Goal: Task Accomplishment & Management: Use online tool/utility

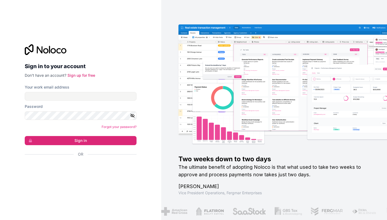
click at [76, 168] on div "Sign in with Google. Opens in new tab" at bounding box center [78, 169] width 107 height 12
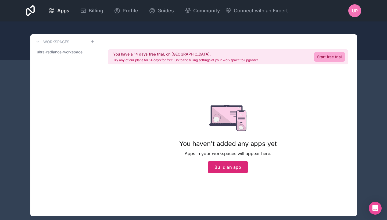
click at [223, 172] on button "Build an app" at bounding box center [228, 167] width 40 height 12
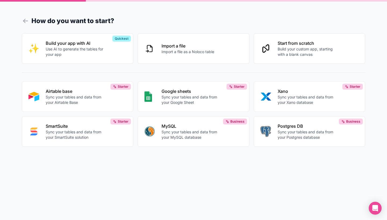
click at [2, 80] on div "How do you want to start? Build your app with AI Use AI to generate the tables …" at bounding box center [193, 110] width 387 height 220
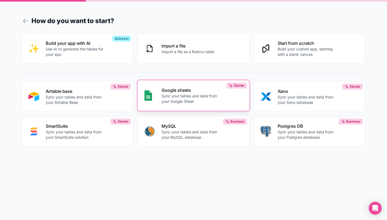
click at [171, 111] on button "Google sheets Sync your tables and data from your Google Sheet Starter" at bounding box center [194, 95] width 112 height 31
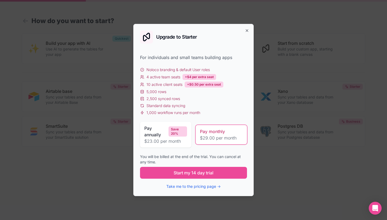
click at [247, 33] on div "Upgrade to Starter" at bounding box center [193, 37] width 107 height 13
click at [247, 31] on icon "button" at bounding box center [247, 30] width 4 height 4
